Goal: Check status: Check status

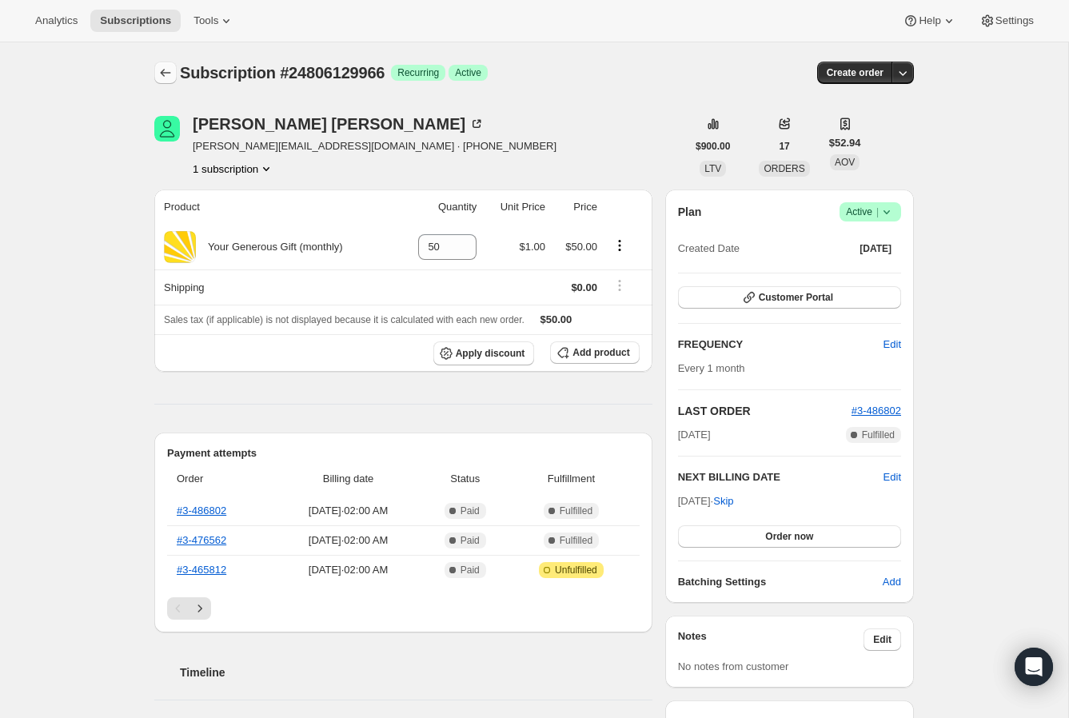
click at [169, 74] on icon "Subscriptions" at bounding box center [166, 73] width 16 height 16
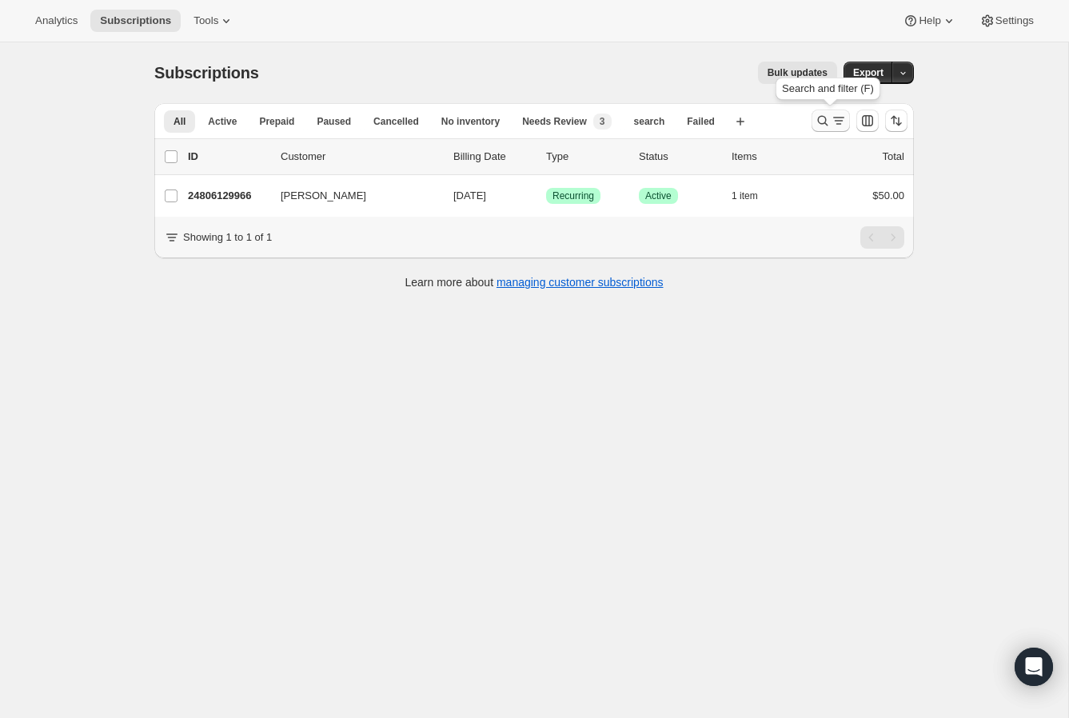
click at [822, 120] on icon "Search and filter results" at bounding box center [823, 121] width 16 height 16
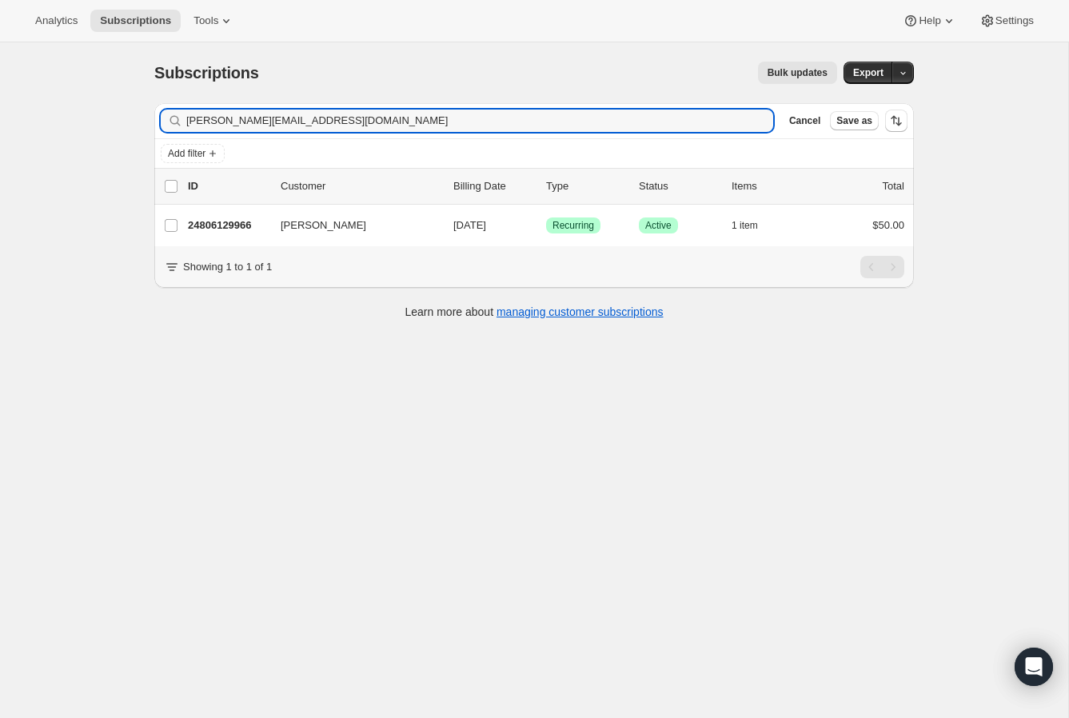
drag, startPoint x: 373, startPoint y: 114, endPoint x: 144, endPoint y: 110, distance: 229.6
click at [144, 110] on div "Filter subscribers [PERSON_NAME][EMAIL_ADDRESS][DOMAIN_NAME] Clear Cancel Save …" at bounding box center [528, 213] width 773 height 246
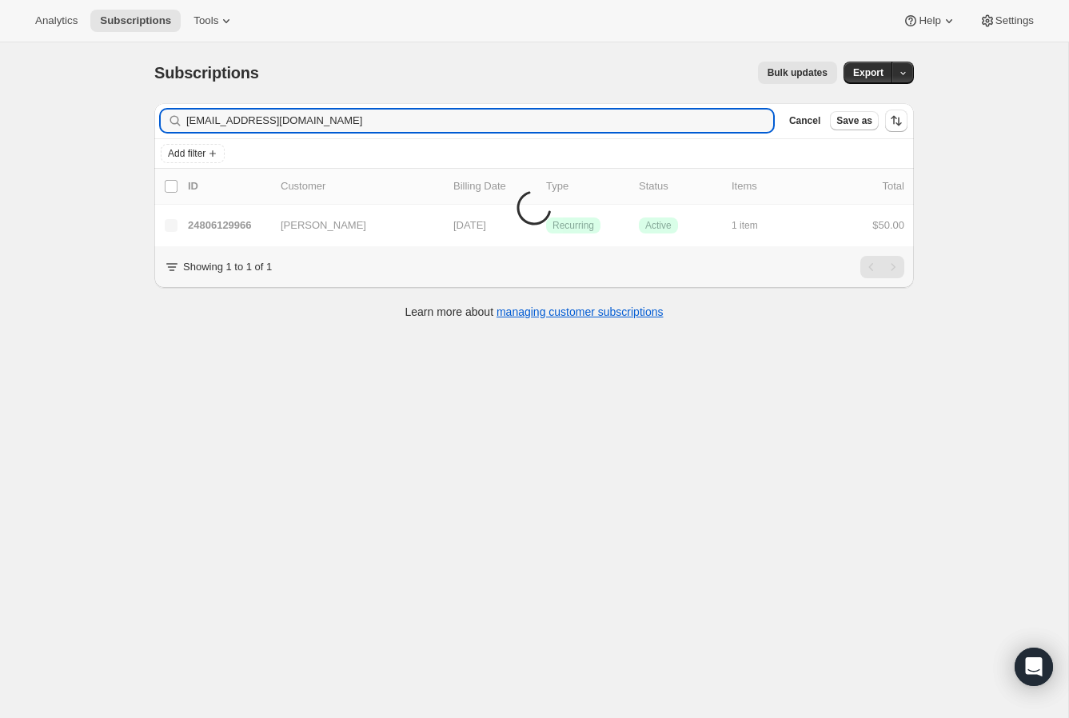
type input "[EMAIL_ADDRESS][DOMAIN_NAME]"
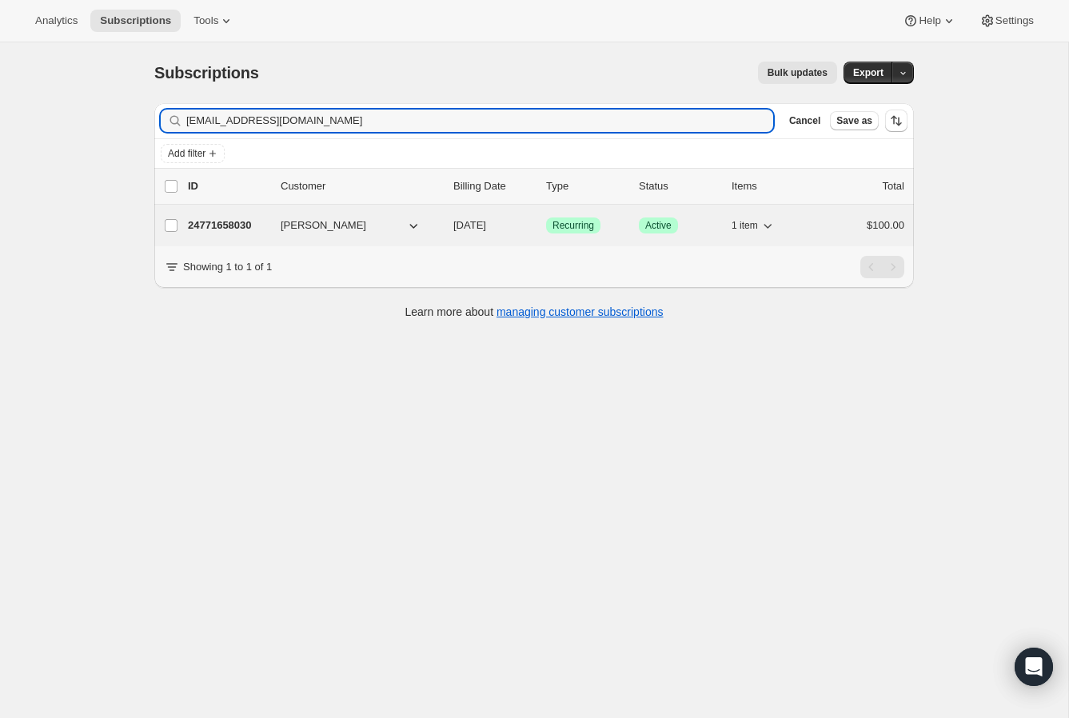
click at [247, 222] on p "24771658030" at bounding box center [228, 226] width 80 height 16
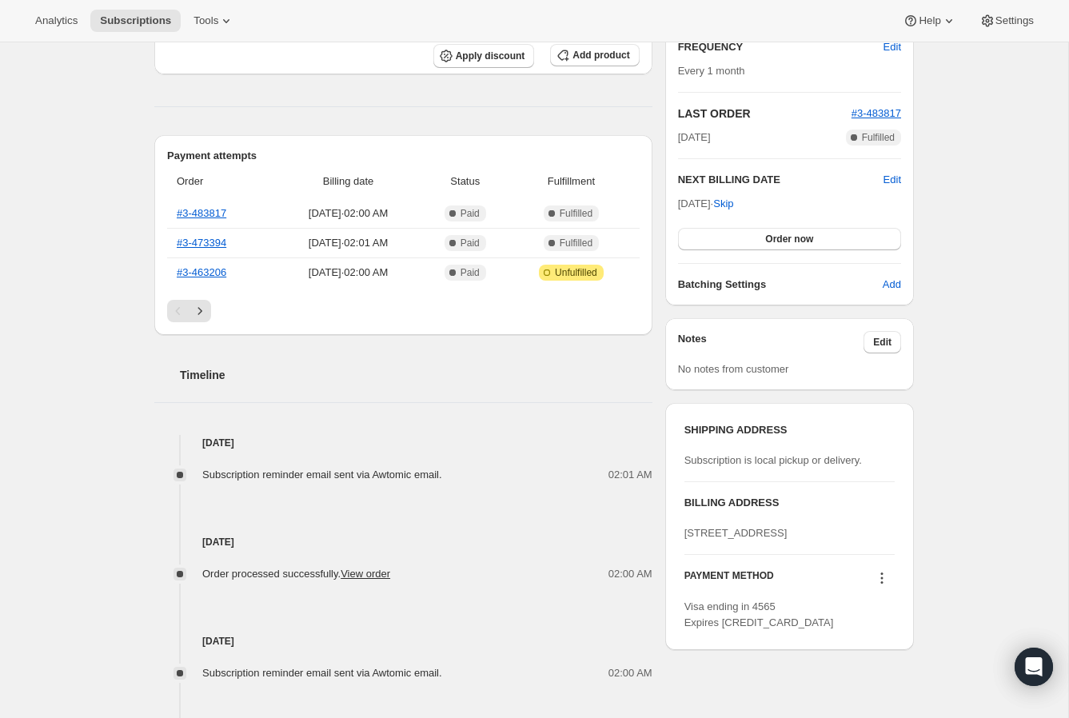
scroll to position [298, 0]
click at [204, 267] on link "#3-463206" at bounding box center [202, 271] width 50 height 12
click at [199, 307] on icon "Next" at bounding box center [200, 309] width 4 height 7
click at [176, 310] on icon "Previous" at bounding box center [178, 310] width 16 height 16
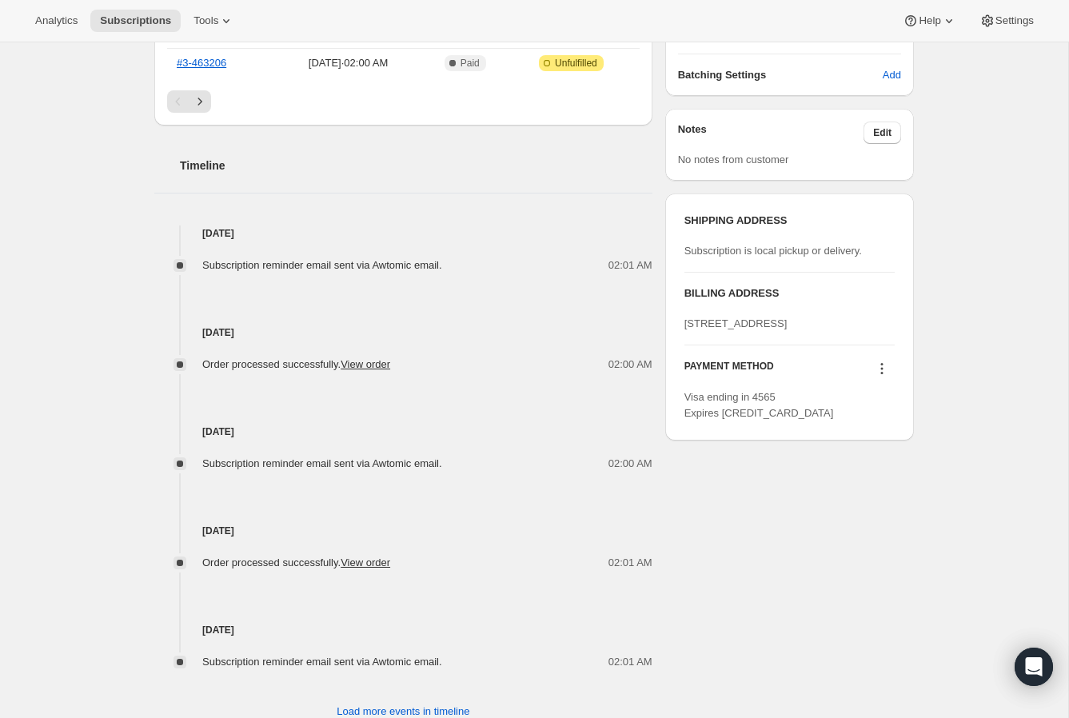
scroll to position [556, 0]
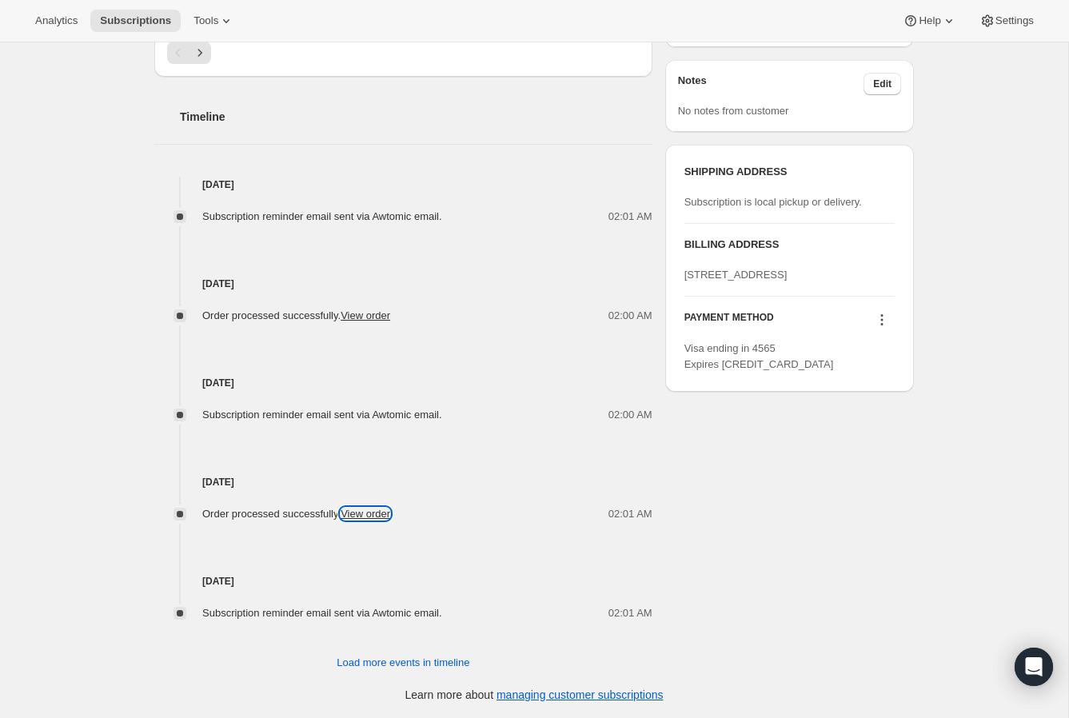
click at [389, 517] on link "View order" at bounding box center [366, 514] width 50 height 12
